Goal: Check status: Check status

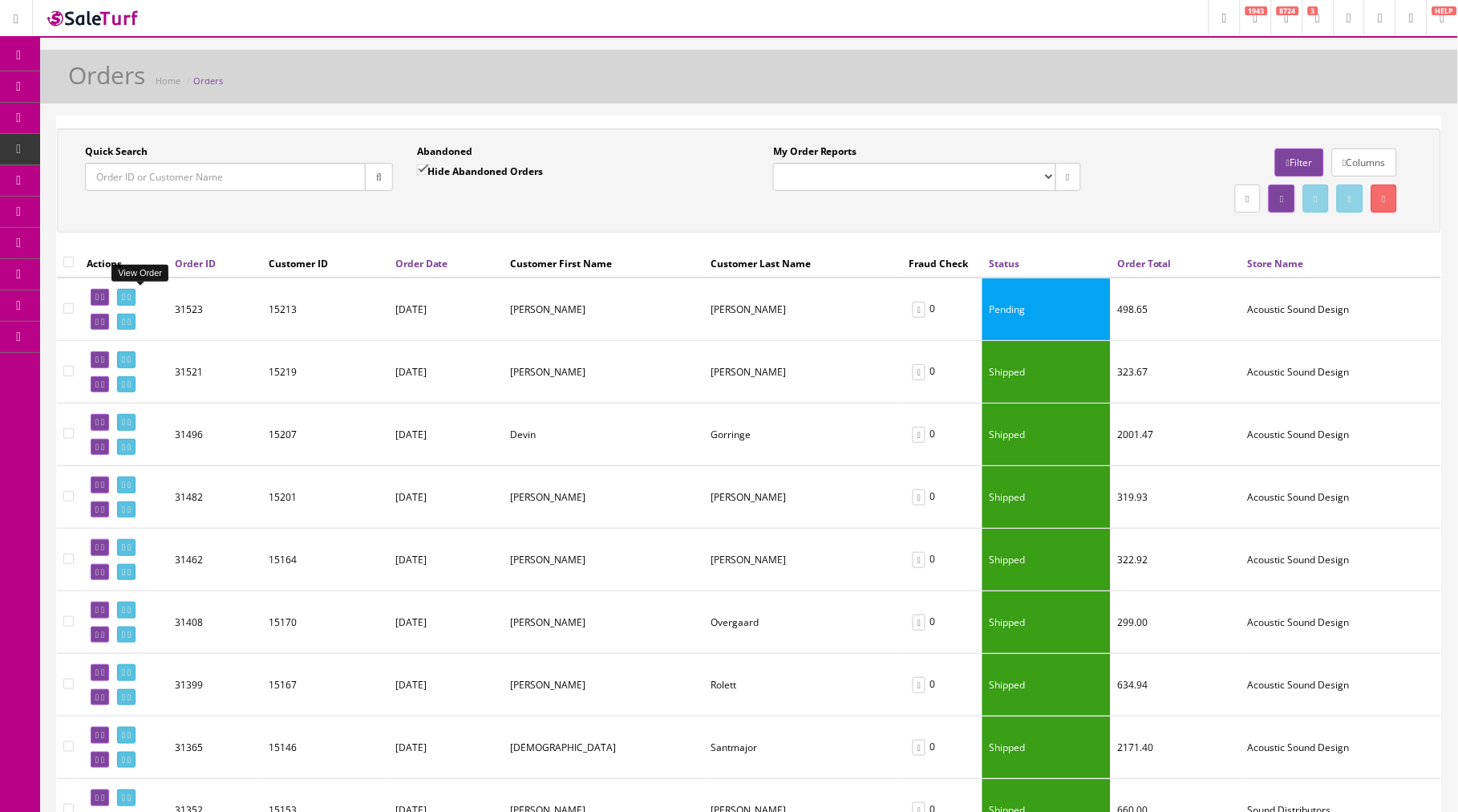
click at [136, 295] on link at bounding box center [125, 297] width 18 height 17
